Goal: Check status: Check status

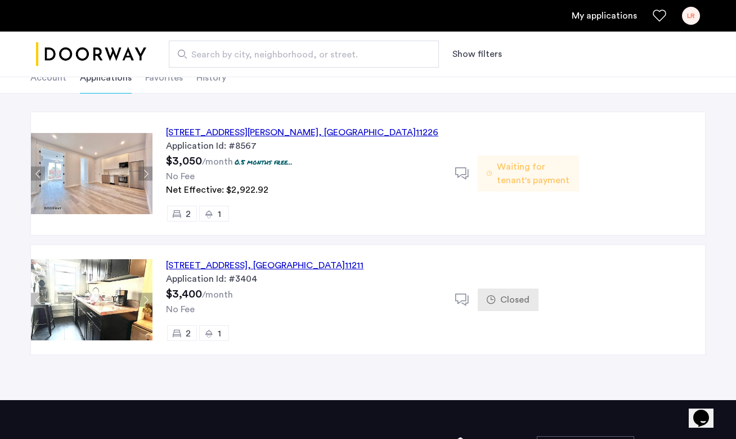
scroll to position [75, 0]
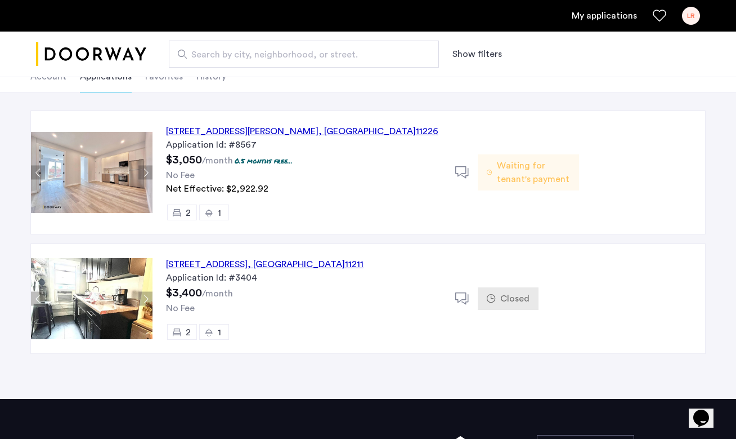
click at [537, 168] on span "Waiting for tenant's payment" at bounding box center [533, 172] width 73 height 27
click at [504, 154] on div "Waiting for tenant's payment" at bounding box center [528, 172] width 101 height 36
click at [336, 131] on span ", [GEOGRAPHIC_DATA]" at bounding box center [367, 131] width 97 height 9
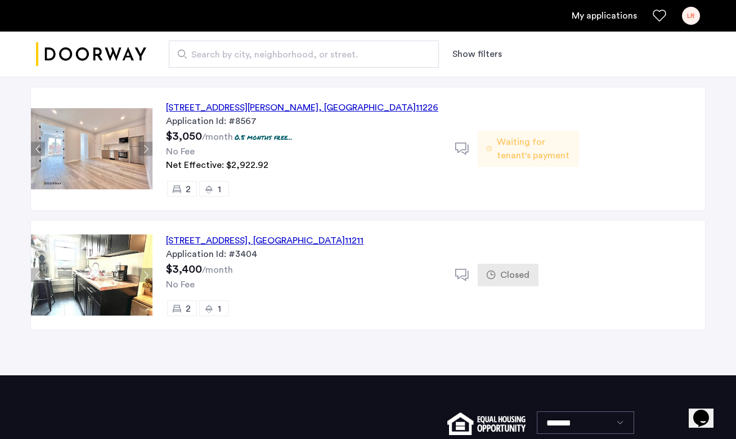
scroll to position [107, 0]
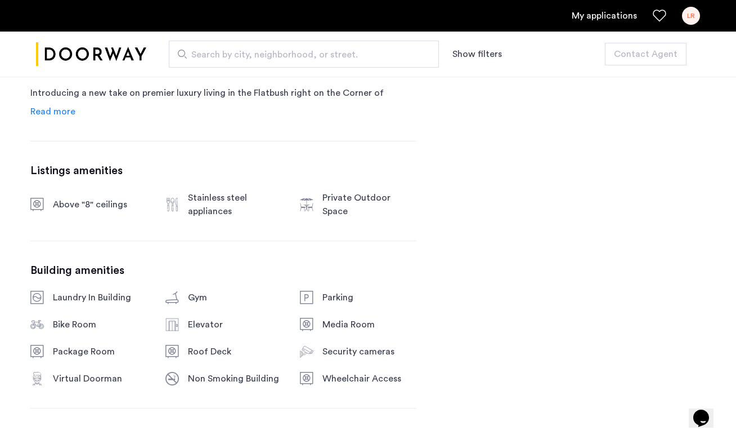
scroll to position [636, 0]
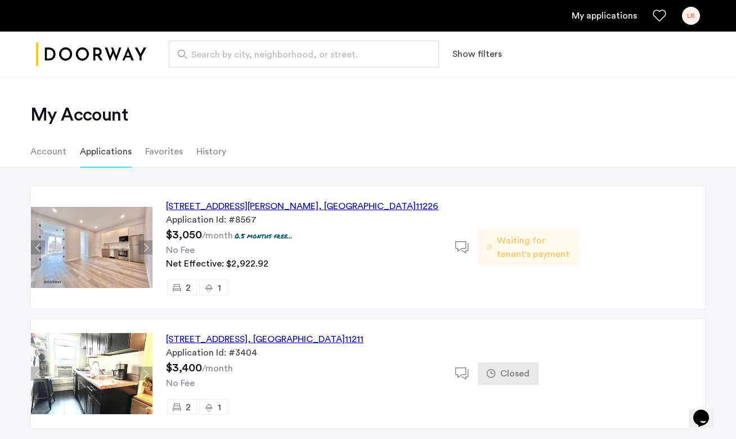
click at [577, 253] on div "Waiting for tenant's payment" at bounding box center [528, 247] width 101 height 36
click at [561, 256] on span "Waiting for tenant's payment" at bounding box center [533, 247] width 73 height 27
click at [502, 240] on span "Waiting for tenant's payment" at bounding box center [533, 247] width 73 height 27
click at [465, 245] on icon at bounding box center [462, 247] width 14 height 14
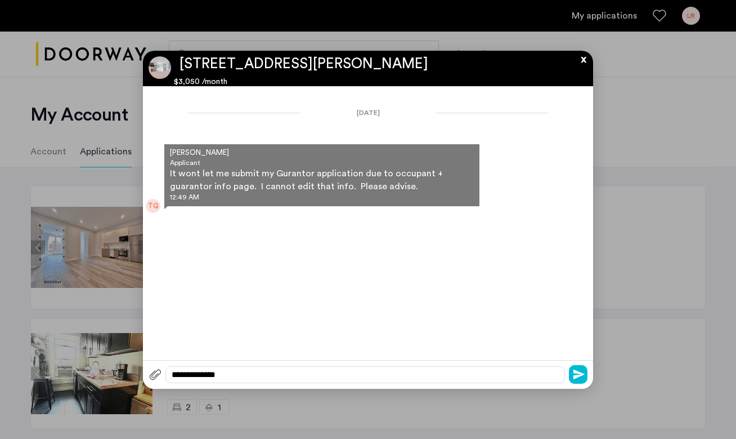
click at [588, 62] on button "x" at bounding box center [581, 57] width 17 height 12
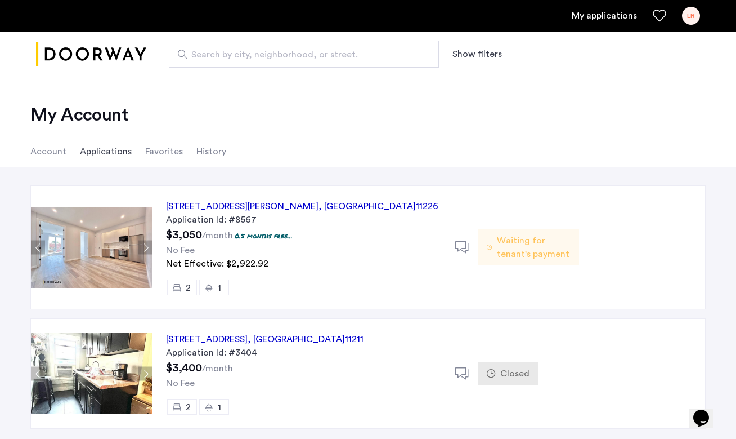
click at [580, 17] on link "My applications" at bounding box center [604, 16] width 65 height 14
click at [144, 244] on button "Next apartment" at bounding box center [145, 247] width 14 height 14
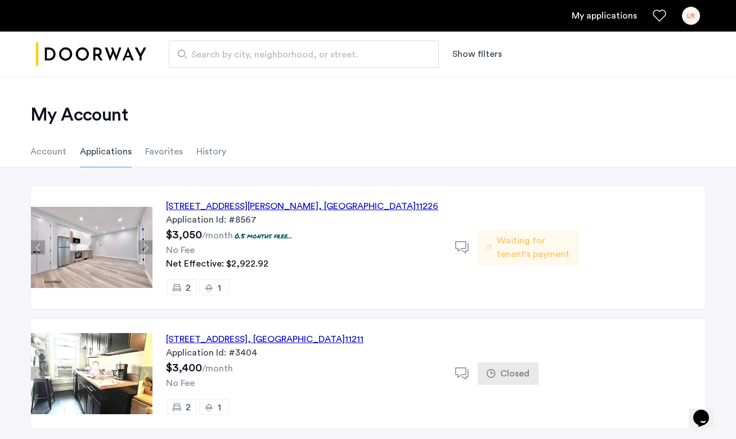
click at [144, 244] on button "Next apartment" at bounding box center [145, 247] width 14 height 14
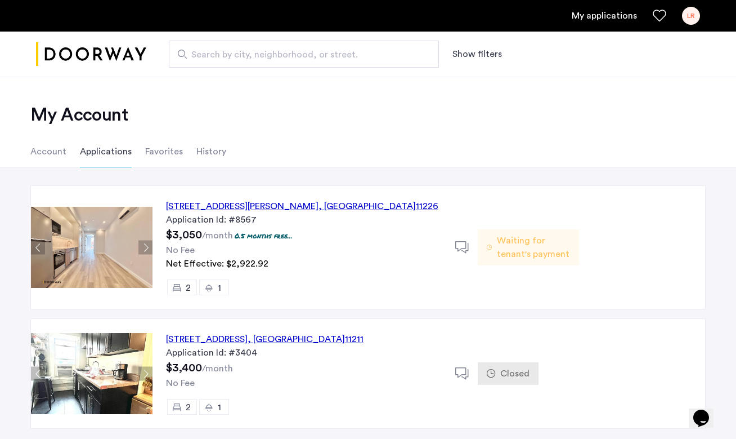
click at [144, 244] on button "Next apartment" at bounding box center [145, 247] width 14 height 14
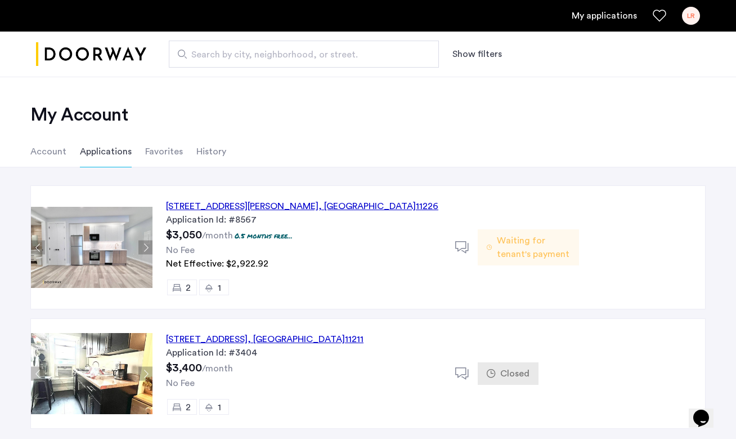
click at [41, 159] on li "Account" at bounding box center [48, 152] width 36 height 32
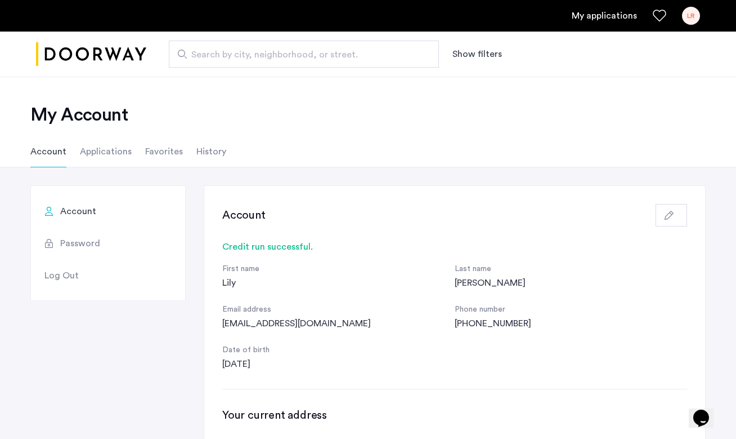
click at [105, 152] on li "Applications" at bounding box center [106, 152] width 52 height 32
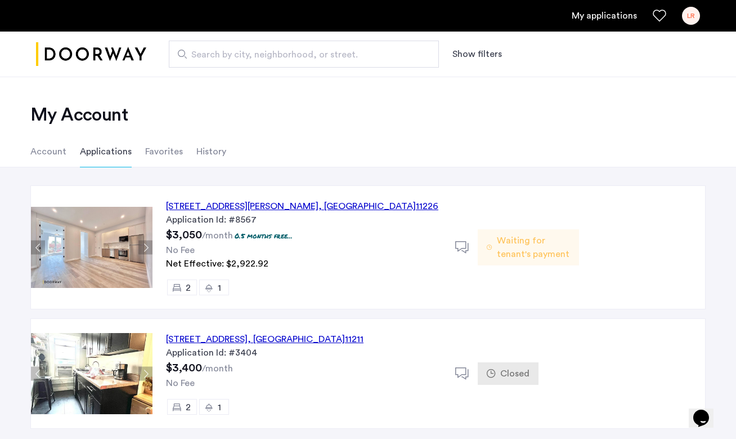
click at [511, 245] on span "Waiting for tenant's payment" at bounding box center [533, 247] width 73 height 27
click at [466, 245] on use at bounding box center [462, 247] width 14 height 12
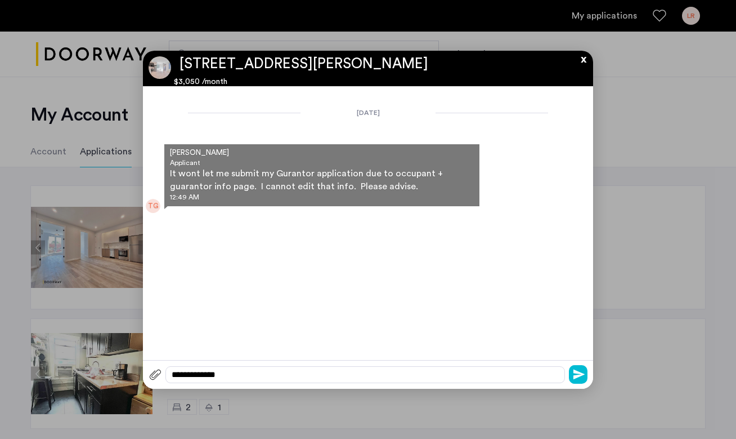
click at [620, 260] on div at bounding box center [368, 219] width 736 height 439
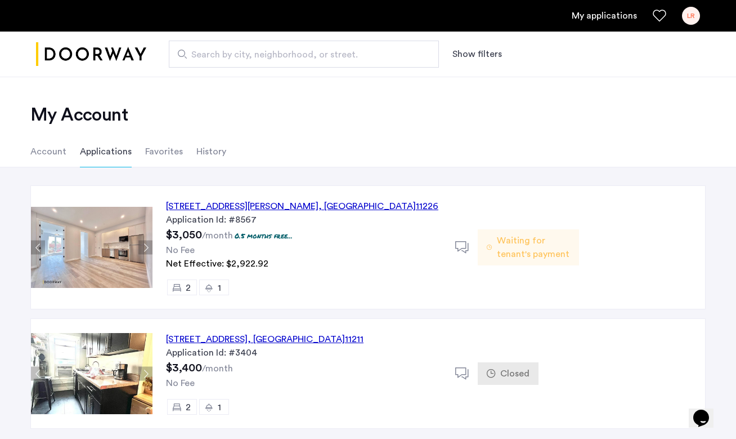
click at [535, 255] on span "Waiting for tenant's payment" at bounding box center [533, 247] width 73 height 27
click at [545, 243] on span "Waiting for tenant's payment" at bounding box center [533, 247] width 73 height 27
drag, startPoint x: 470, startPoint y: 206, endPoint x: 574, endPoint y: 269, distance: 121.0
click at [574, 269] on div "2913 Snyder Avenue, Unit 4C, Brooklyn , NY 11226 Application Id: #8567 $3,050 /…" at bounding box center [429, 247] width 553 height 123
click at [574, 269] on div "Waiting for tenant's payment" at bounding box center [528, 247] width 101 height 123
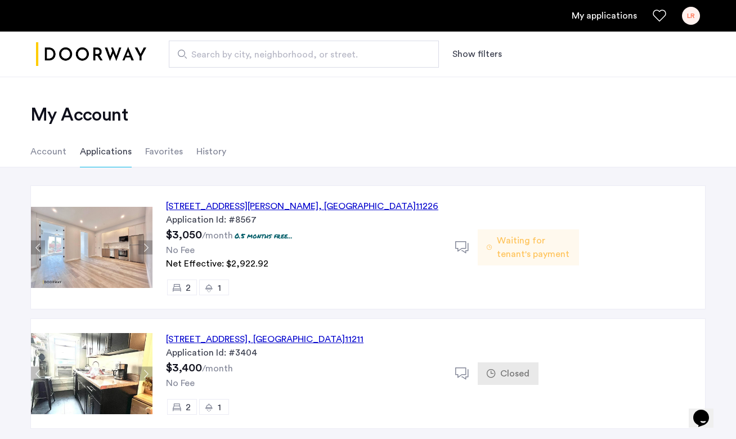
click at [39, 160] on li "Account" at bounding box center [48, 152] width 36 height 32
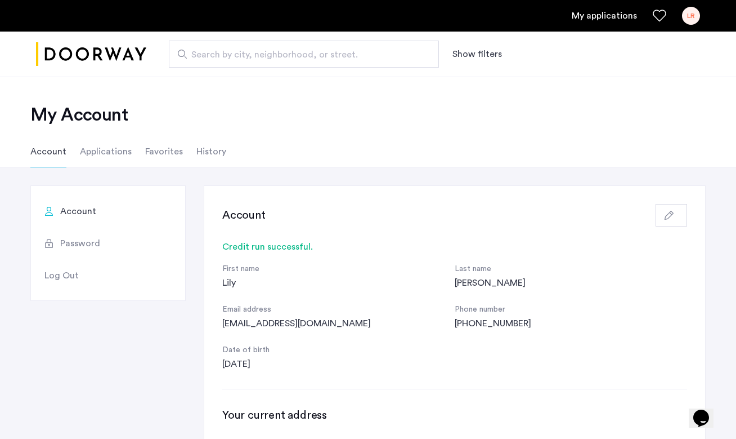
click at [109, 151] on li "Applications" at bounding box center [106, 152] width 52 height 32
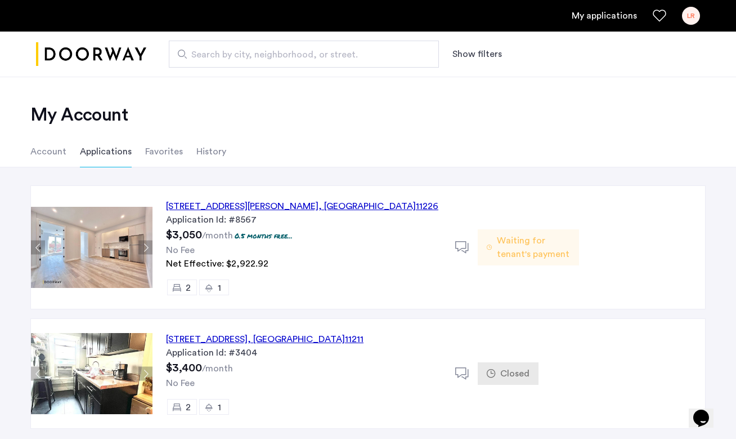
click at [215, 203] on div "2913 Snyder Avenue, Unit 4C, Brooklyn , NY 11226" at bounding box center [302, 206] width 272 height 14
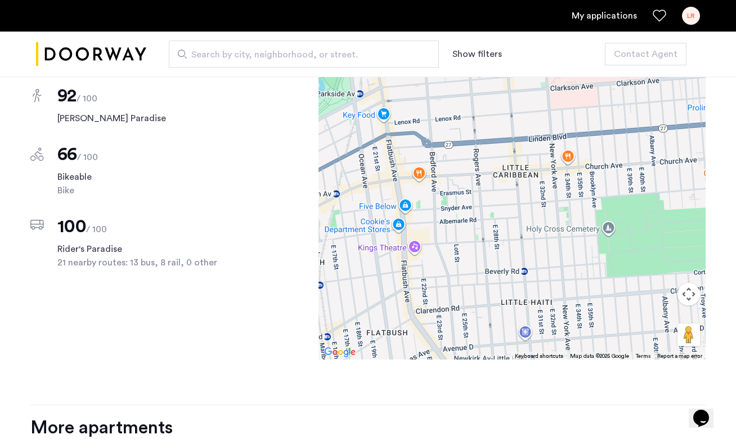
scroll to position [1091, 0]
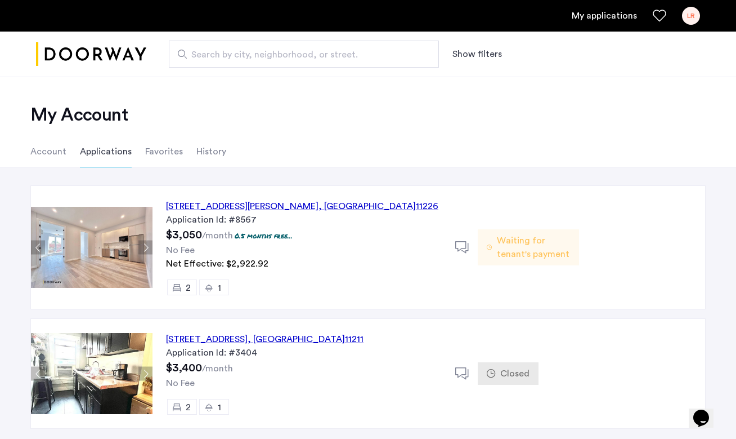
click at [233, 337] on div "[STREET_ADDRESS]" at bounding box center [265, 339] width 198 height 14
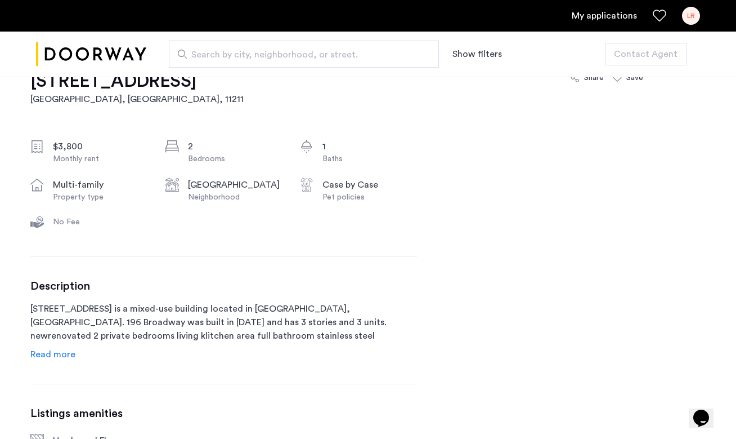
scroll to position [372, 0]
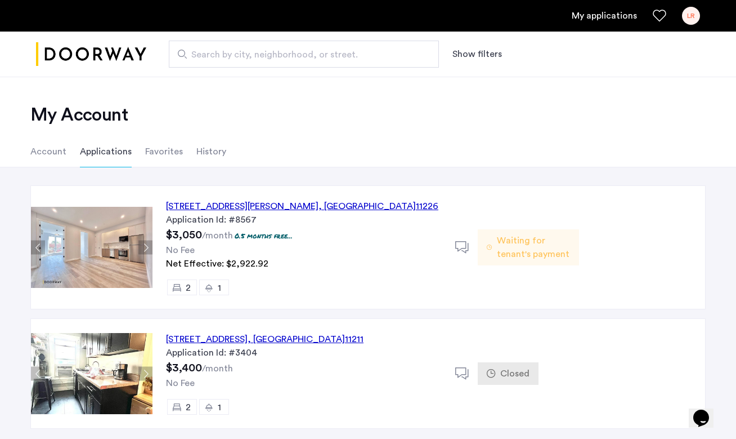
click at [248, 209] on div "2913 Snyder Avenue, Unit 4C, Brooklyn , NY 11226" at bounding box center [302, 206] width 272 height 14
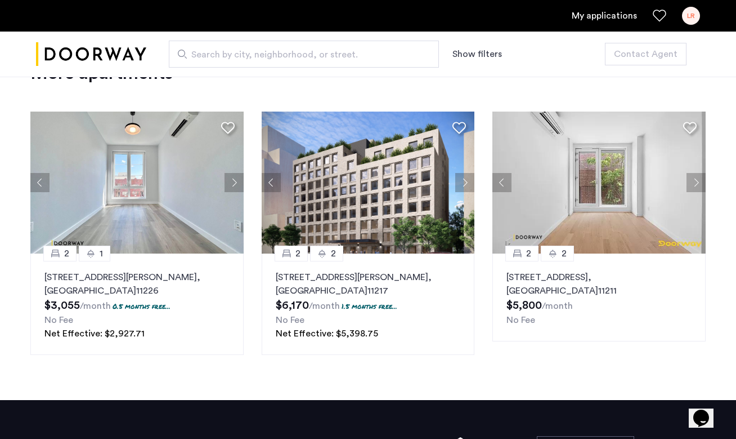
scroll to position [1446, 0]
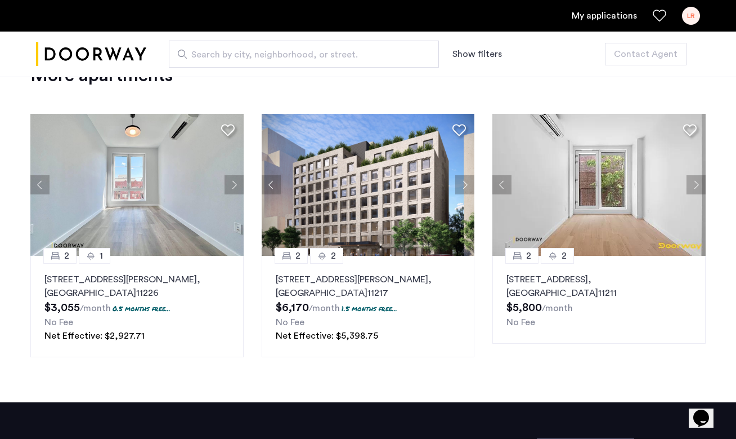
click at [465, 194] on button "Next apartment" at bounding box center [464, 184] width 19 height 19
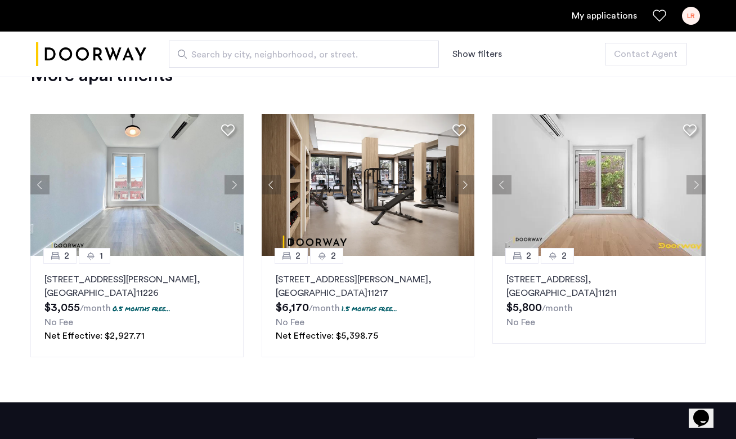
click at [465, 194] on button "Next apartment" at bounding box center [464, 184] width 19 height 19
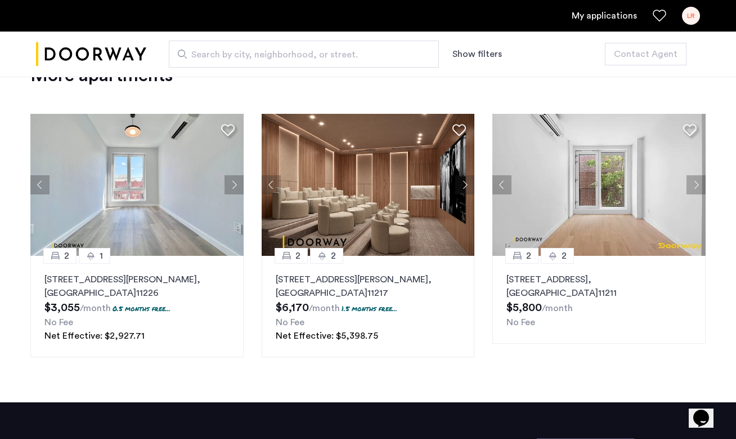
click at [465, 194] on button "Next apartment" at bounding box center [464, 184] width 19 height 19
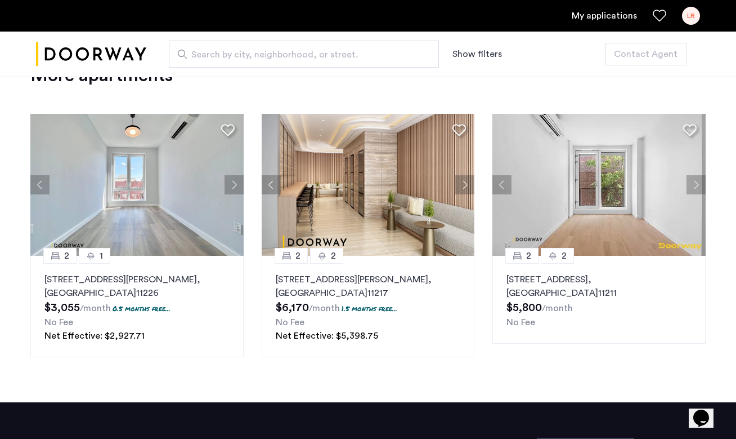
click at [465, 194] on button "Next apartment" at bounding box center [464, 184] width 19 height 19
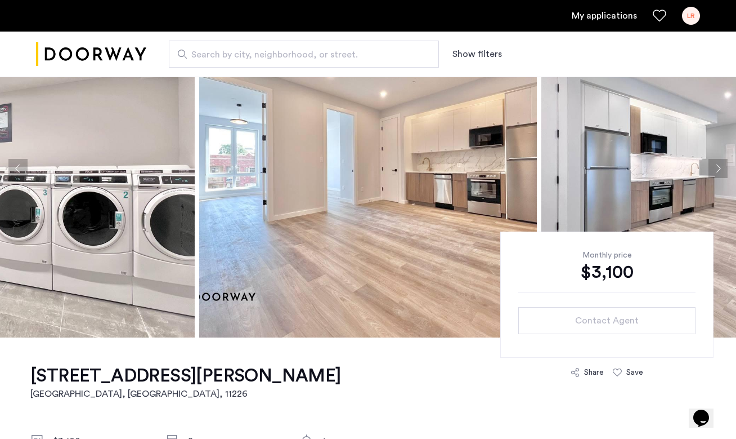
scroll to position [79, 0]
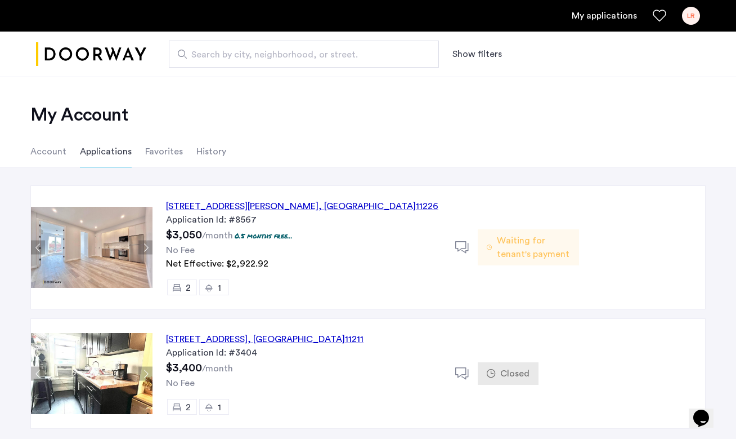
click at [302, 207] on div "2913 Snyder Avenue, Unit 4C, Brooklyn , NY 11226" at bounding box center [302, 206] width 272 height 14
